Goal: Information Seeking & Learning: Understand process/instructions

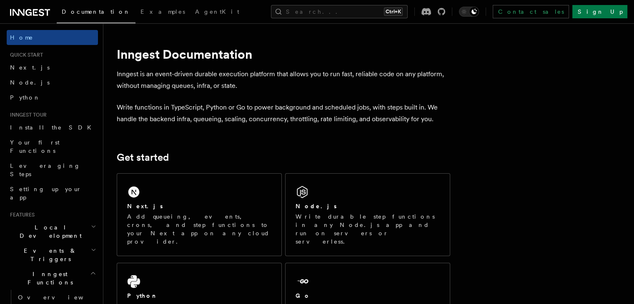
click at [365, 213] on p "Write durable step functions in any Node.js app and run on servers or serverles…" at bounding box center [367, 229] width 144 height 33
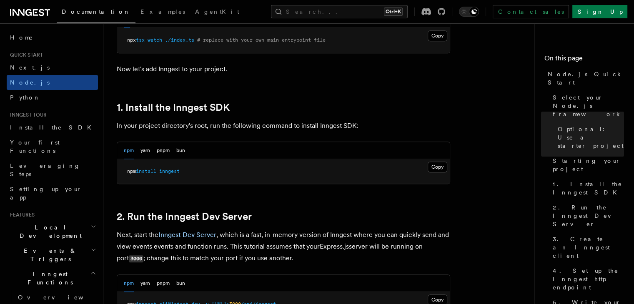
scroll to position [474, 0]
click at [438, 166] on button "Copy Copied" at bounding box center [438, 166] width 20 height 11
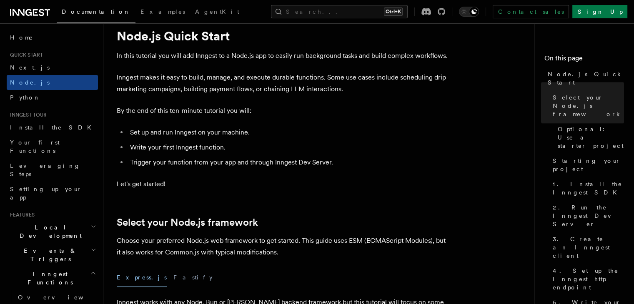
scroll to position [0, 0]
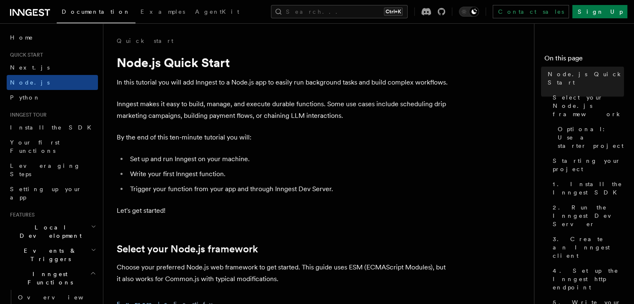
click at [33, 55] on span "Quick start" at bounding box center [25, 55] width 36 height 7
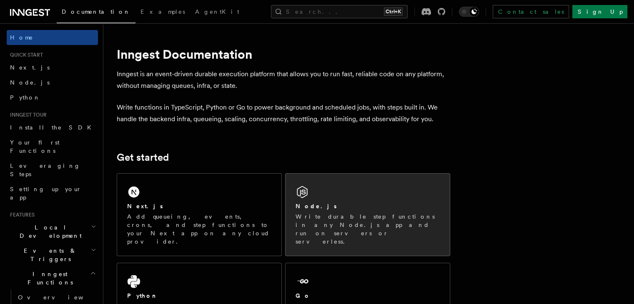
click at [383, 193] on div "Node.js Write durable step functions in any Node.js app and run on servers or s…" at bounding box center [367, 215] width 164 height 82
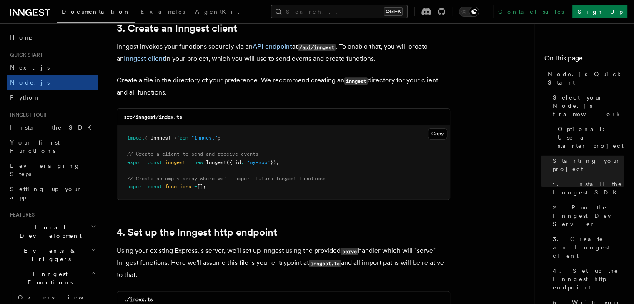
scroll to position [1084, 0]
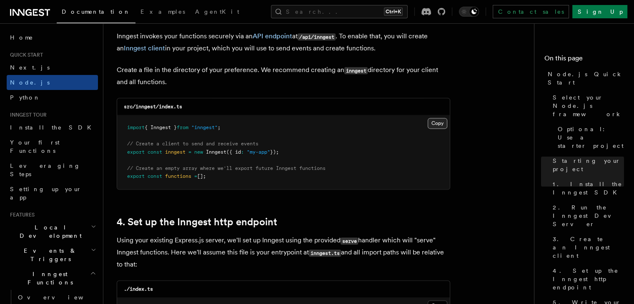
click at [439, 128] on button "Copy Copied" at bounding box center [438, 123] width 20 height 11
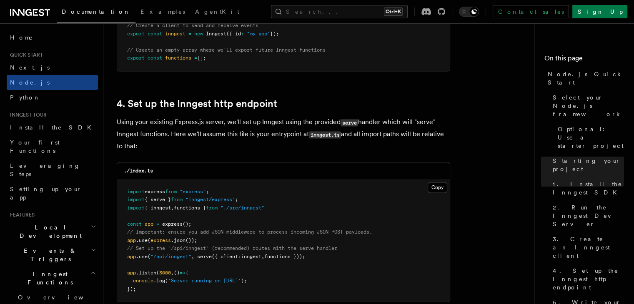
scroll to position [1203, 0]
